Goal: Task Accomplishment & Management: Manage account settings

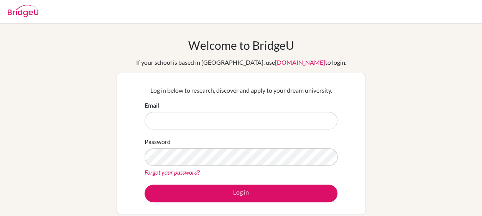
click at [262, 119] on input "Email" at bounding box center [241, 121] width 193 height 18
type input "[EMAIL_ADDRESS][DOMAIN_NAME]"
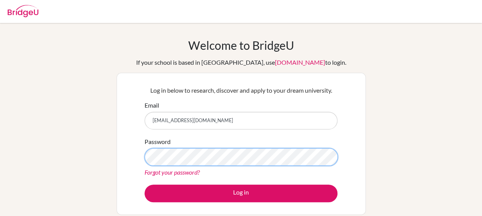
click at [145, 185] on button "Log in" at bounding box center [241, 194] width 193 height 18
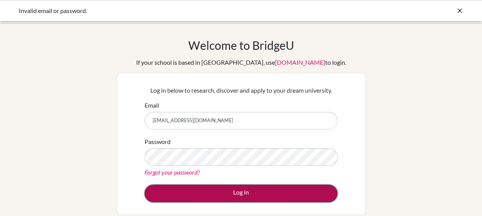
click at [249, 196] on button "Log in" at bounding box center [241, 194] width 193 height 18
click at [218, 188] on button "Log in" at bounding box center [241, 194] width 193 height 18
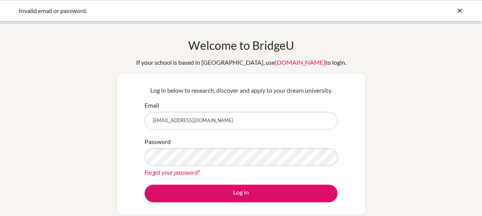
click at [191, 172] on link "Forgot your password?" at bounding box center [172, 172] width 55 height 7
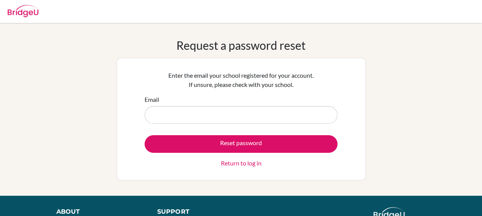
click at [216, 123] on input "Email" at bounding box center [241, 115] width 193 height 18
type input "[EMAIL_ADDRESS][DOMAIN_NAME]"
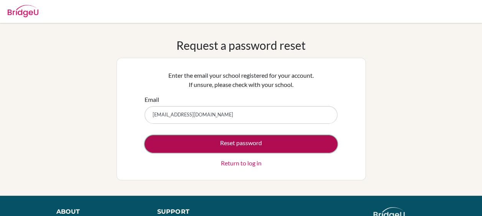
click at [233, 144] on button "Reset password" at bounding box center [241, 144] width 193 height 18
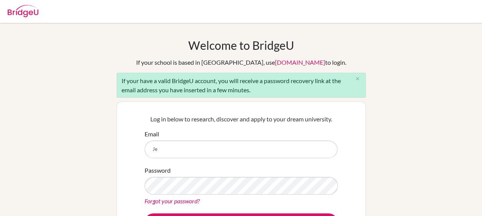
type input "[EMAIL_ADDRESS][DOMAIN_NAME]"
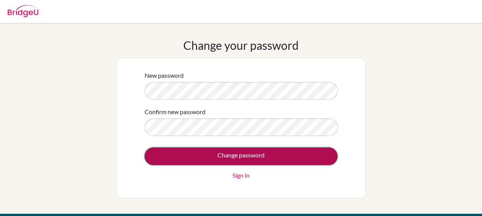
click at [262, 160] on input "Change password" at bounding box center [241, 157] width 193 height 18
